Goal: Check status: Check status

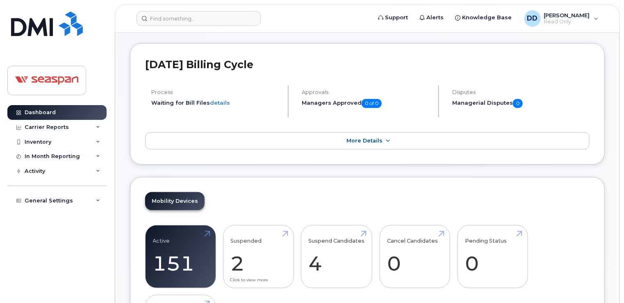
scroll to position [41, 0]
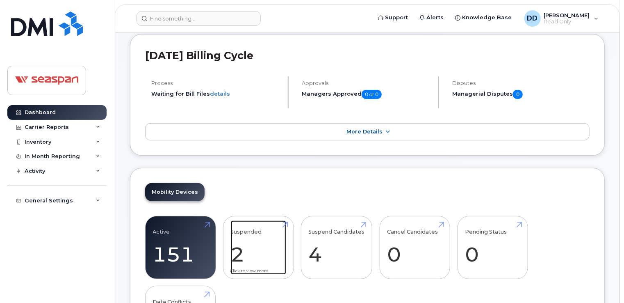
click at [247, 254] on link "Suspended 2 -71%" at bounding box center [258, 247] width 55 height 54
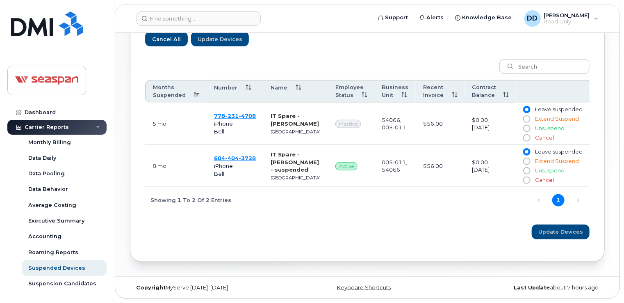
scroll to position [281, 0]
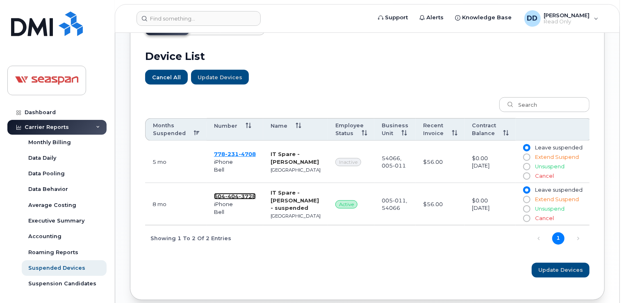
click at [248, 197] on span "3728" at bounding box center [247, 196] width 17 height 7
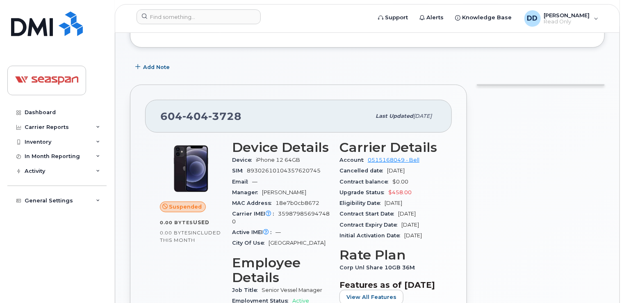
scroll to position [205, 0]
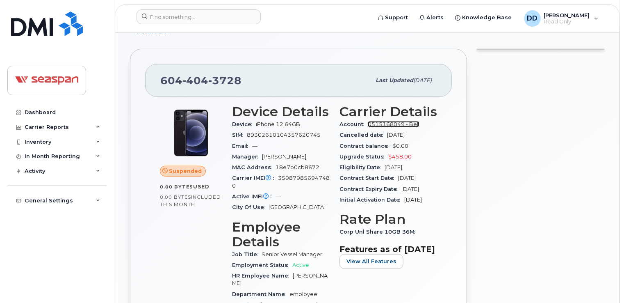
click at [389, 122] on link "0515168049 - Bell" at bounding box center [394, 124] width 52 height 6
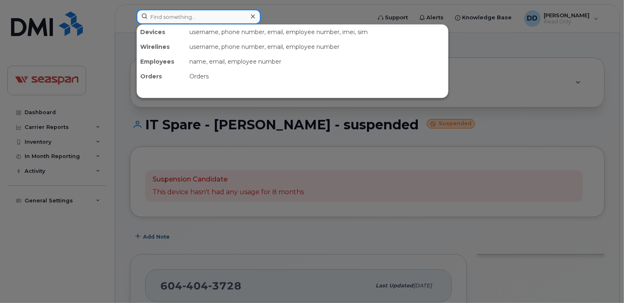
click at [209, 17] on input at bounding box center [199, 16] width 124 height 15
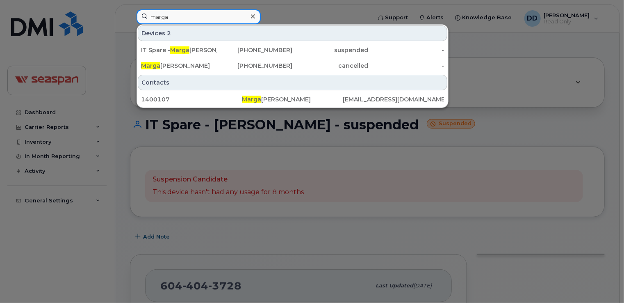
type input "marga"
click at [252, 18] on icon at bounding box center [253, 16] width 4 height 7
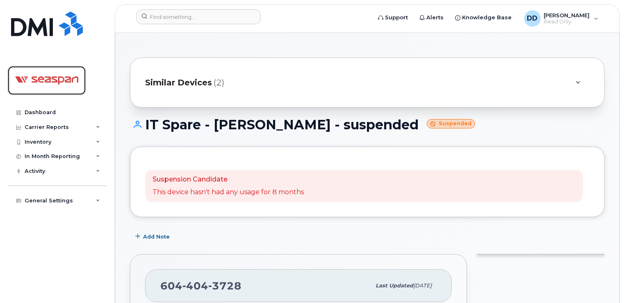
click at [57, 81] on img at bounding box center [46, 80] width 63 height 24
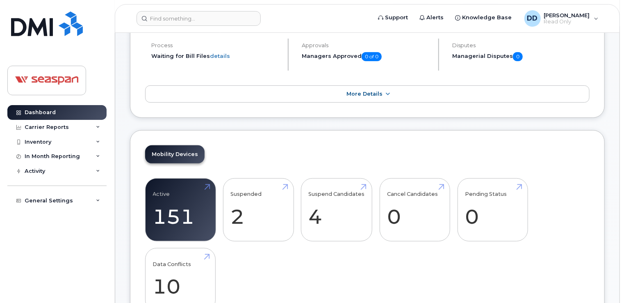
scroll to position [82, 0]
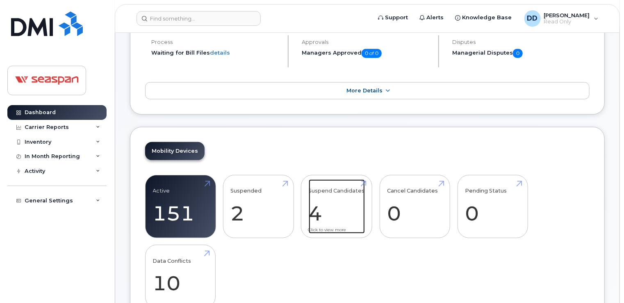
click at [331, 208] on link "Suspend Candidates 4" at bounding box center [337, 206] width 56 height 54
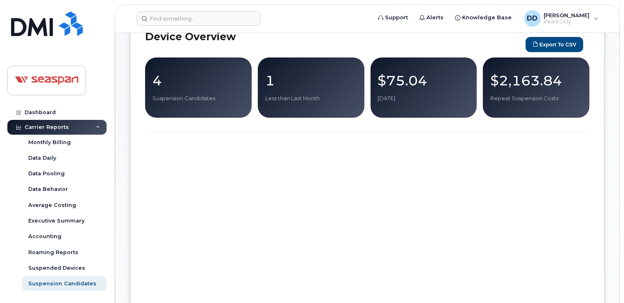
scroll to position [82, 0]
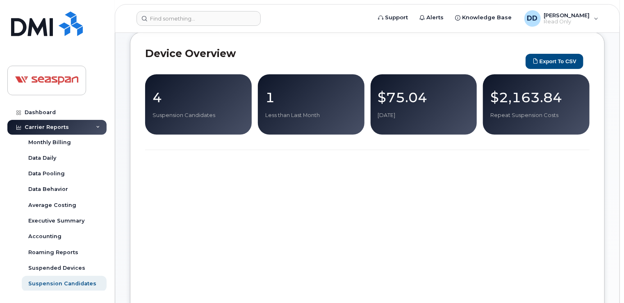
click at [166, 101] on p "4" at bounding box center [199, 97] width 92 height 15
click at [157, 96] on p "4" at bounding box center [199, 97] width 92 height 15
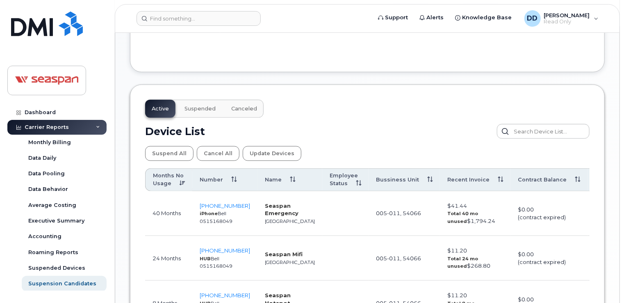
scroll to position [363, 0]
